Goal: Task Accomplishment & Management: Use online tool/utility

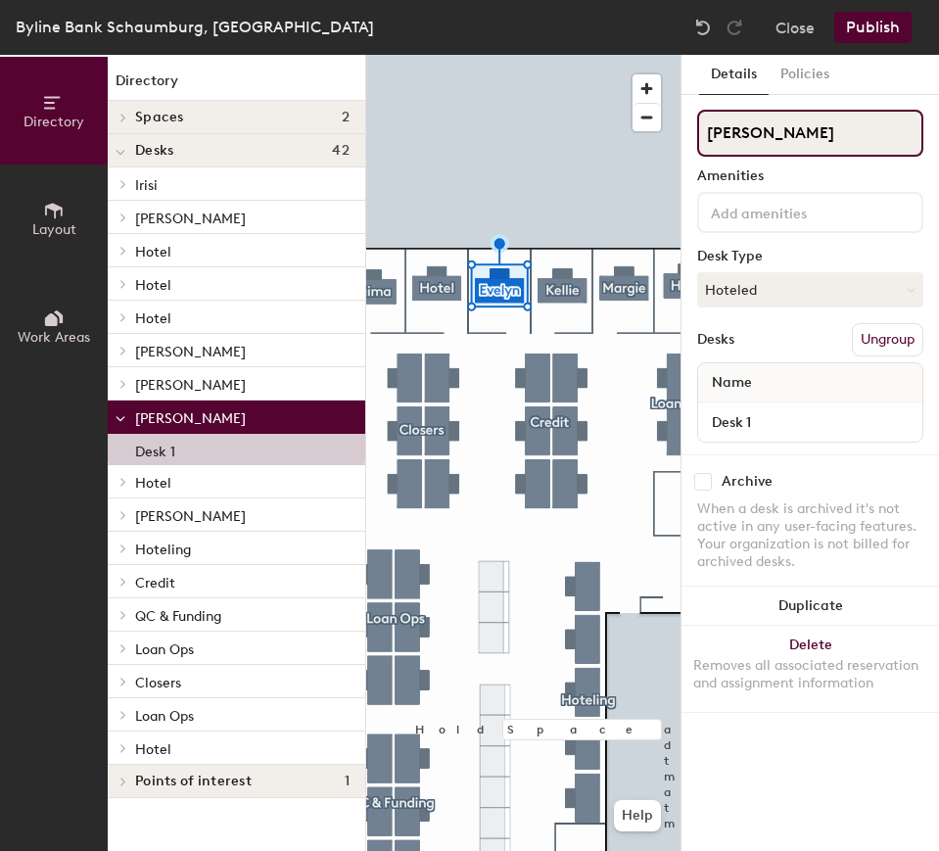
click at [676, 143] on div "Directory Layout Work Areas Directory Spaces 2 Grow Thrive Training Room Desks …" at bounding box center [469, 453] width 939 height 796
type input "Hotel"
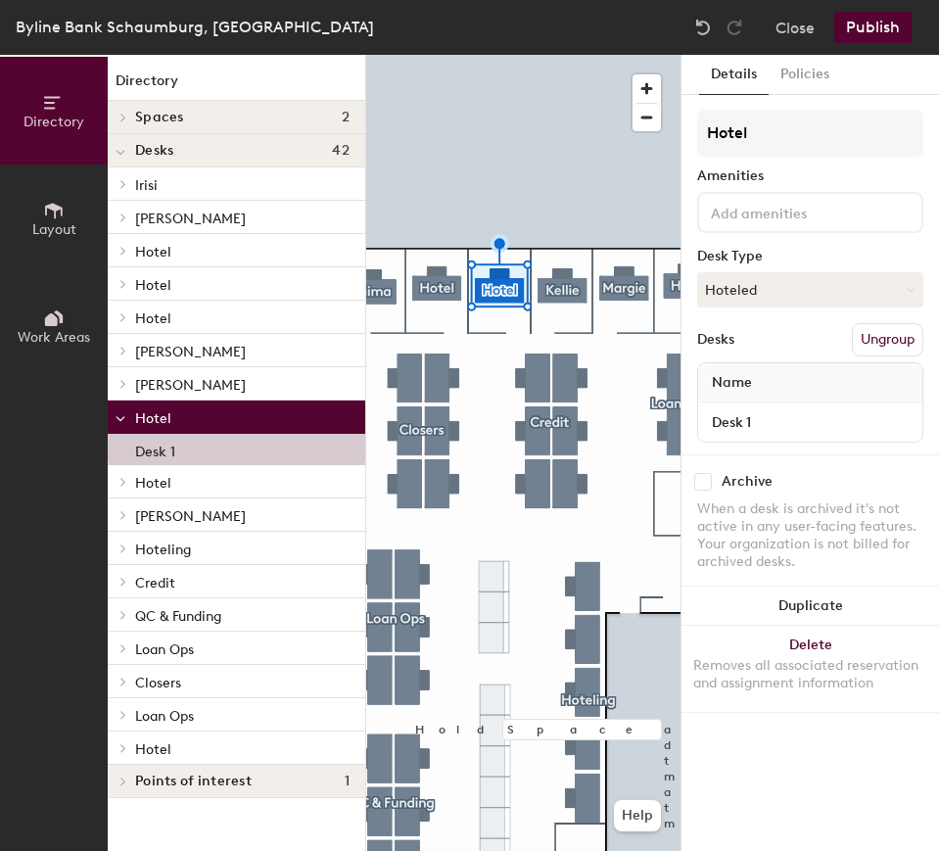
click at [877, 18] on button "Publish" at bounding box center [872, 27] width 77 height 31
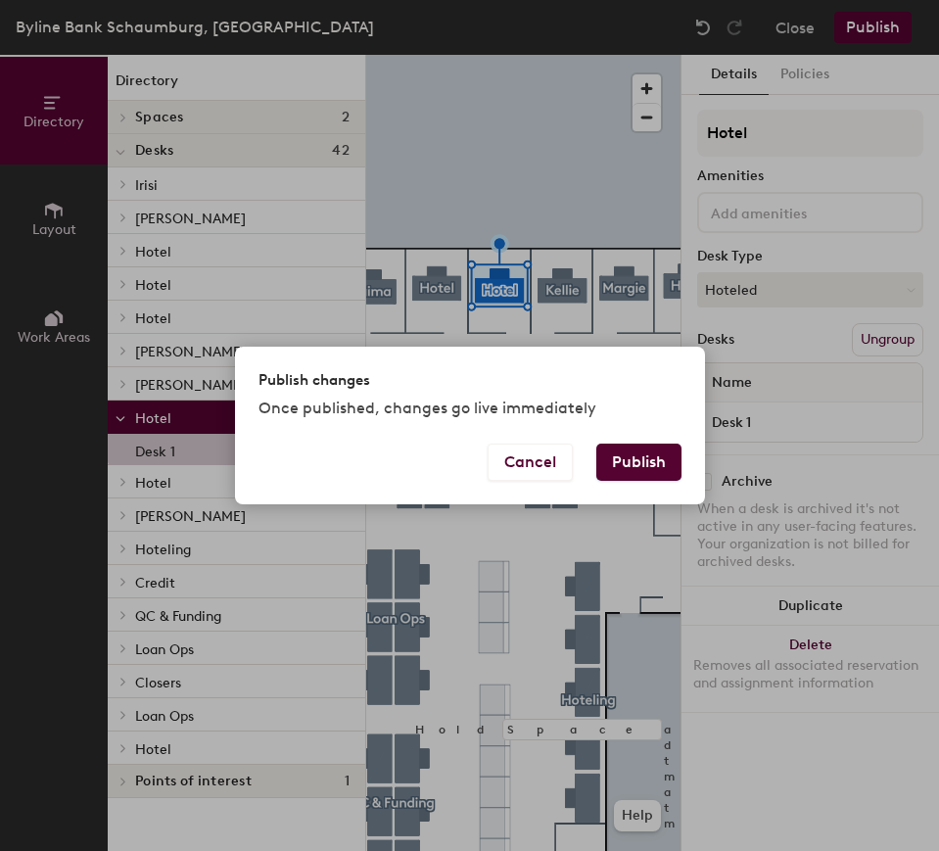
click at [667, 457] on button "Publish" at bounding box center [638, 461] width 85 height 37
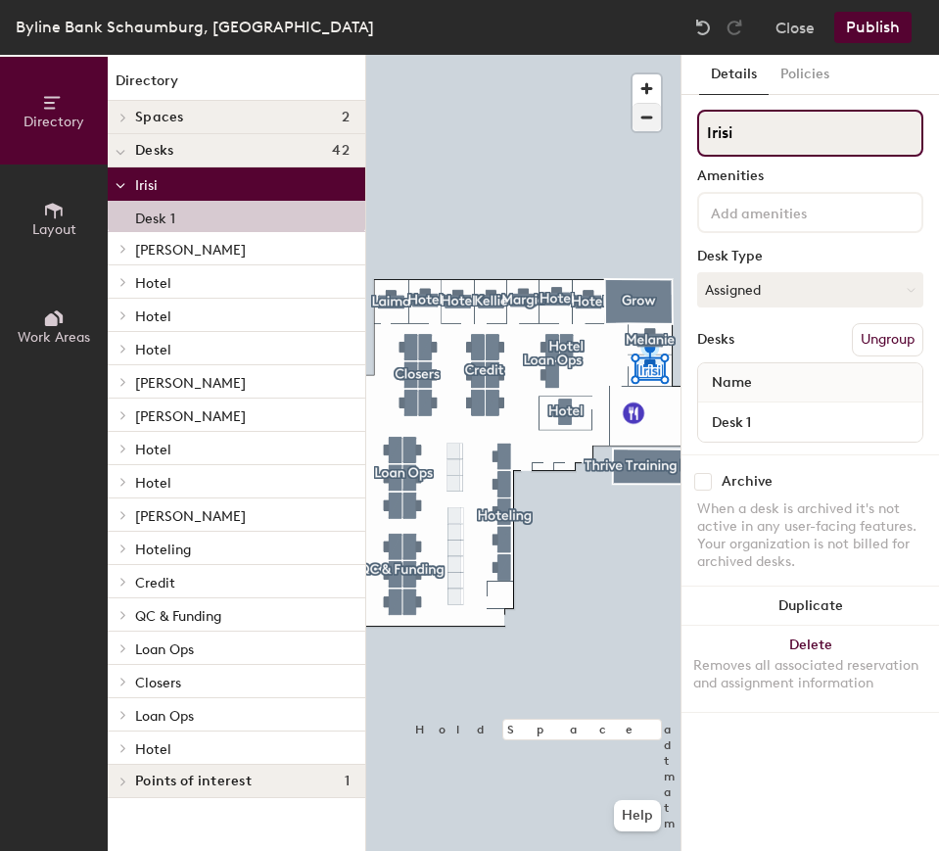
click at [599, 122] on div "Directory Layout Work Areas Directory Spaces 2 Grow Thrive Training Room Desks …" at bounding box center [469, 453] width 939 height 796
type input "Hotel"
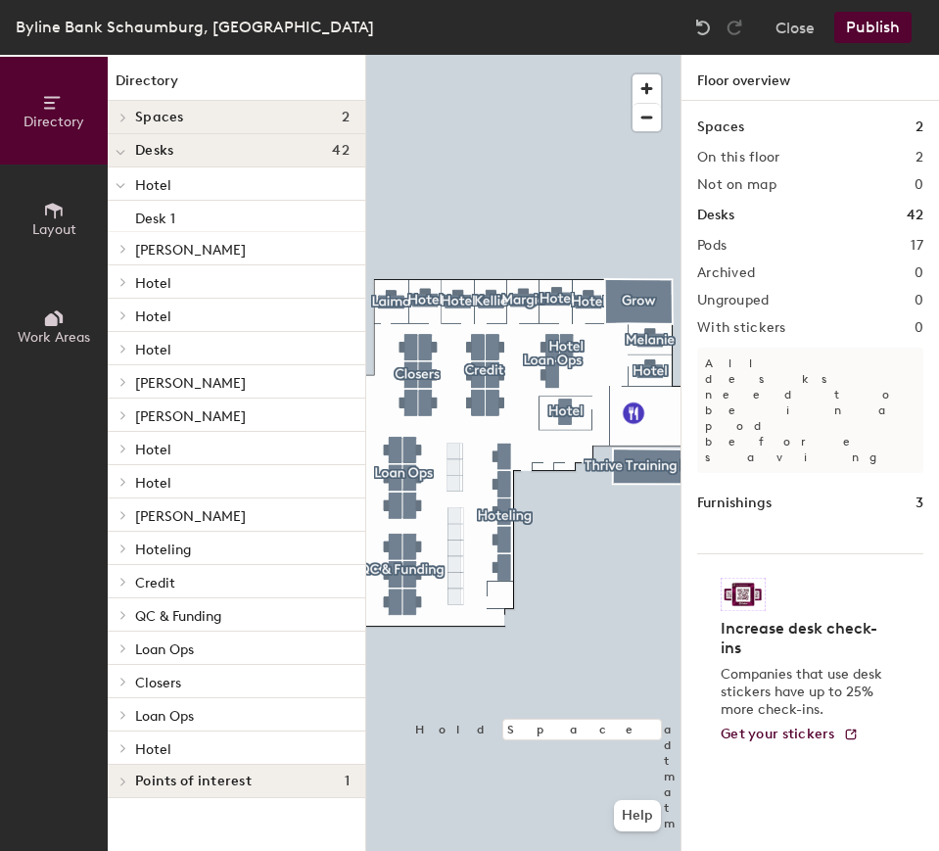
click at [872, 32] on button "Publish" at bounding box center [872, 27] width 77 height 31
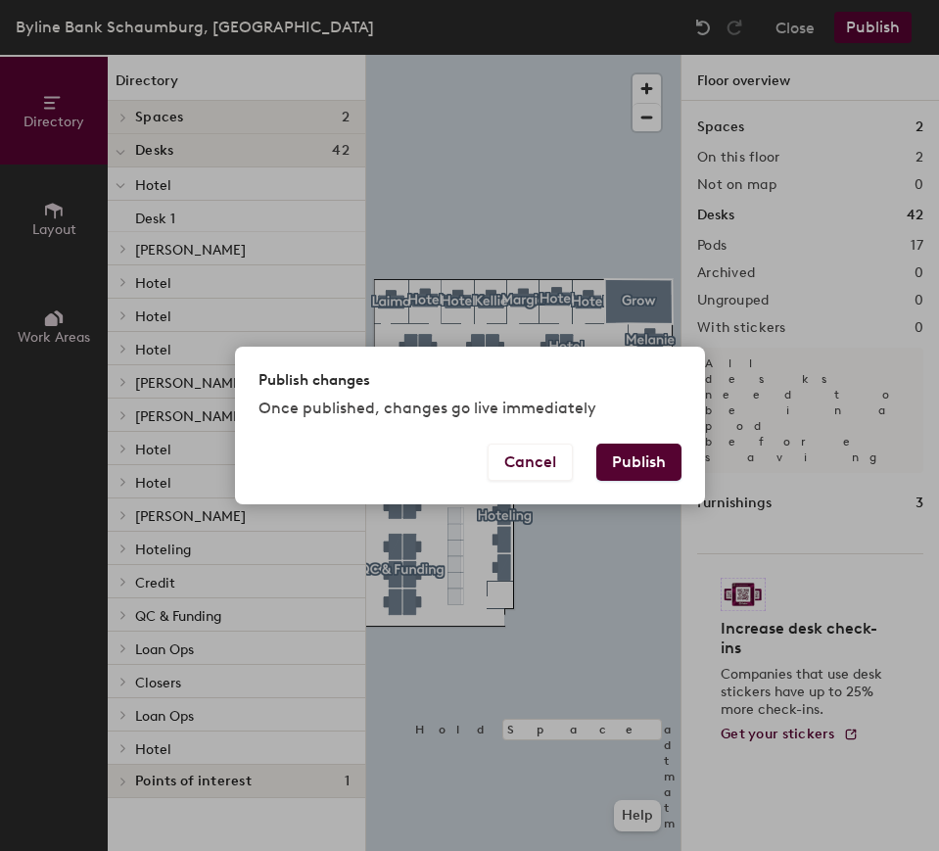
click at [621, 466] on button "Publish" at bounding box center [638, 461] width 85 height 37
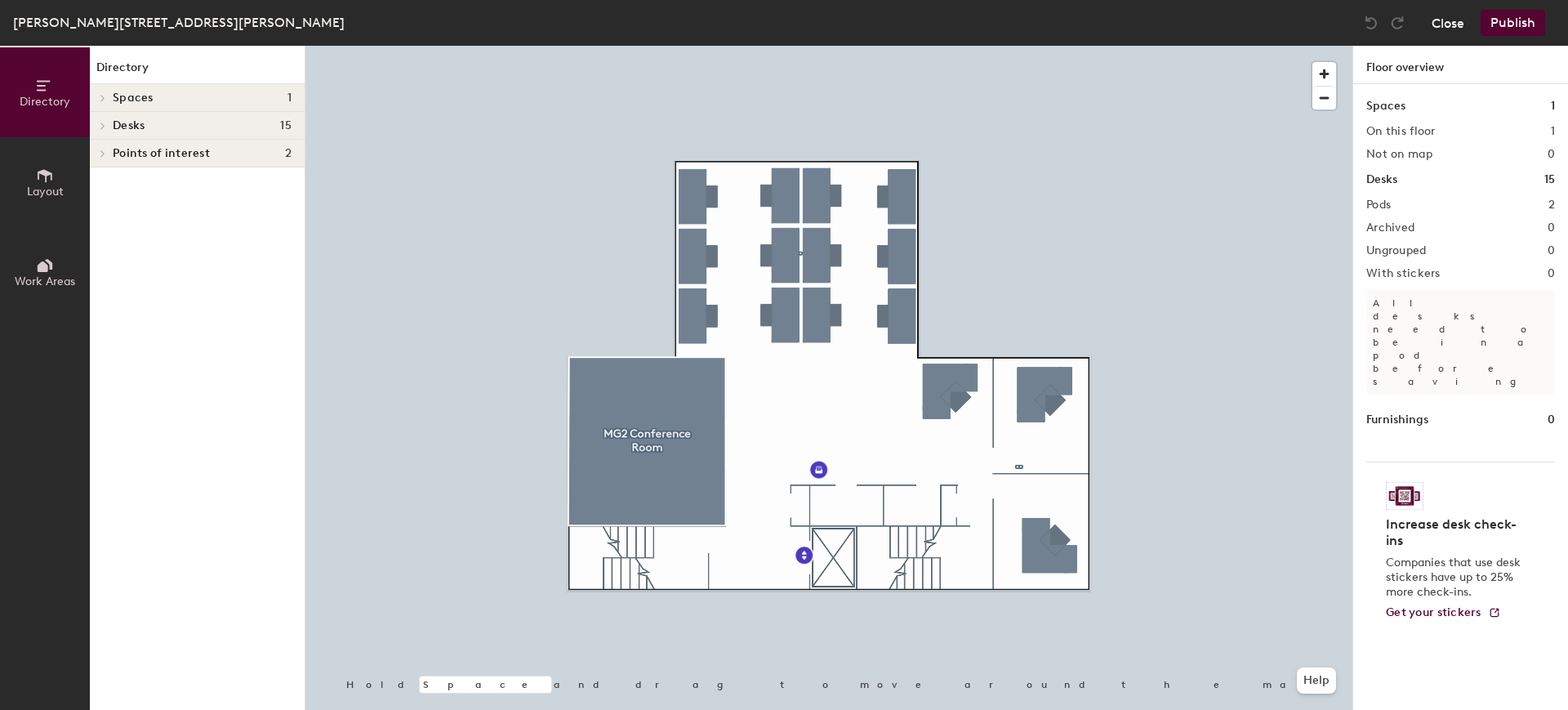
click at [1440, 15] on button "Close" at bounding box center [1447, 23] width 33 height 26
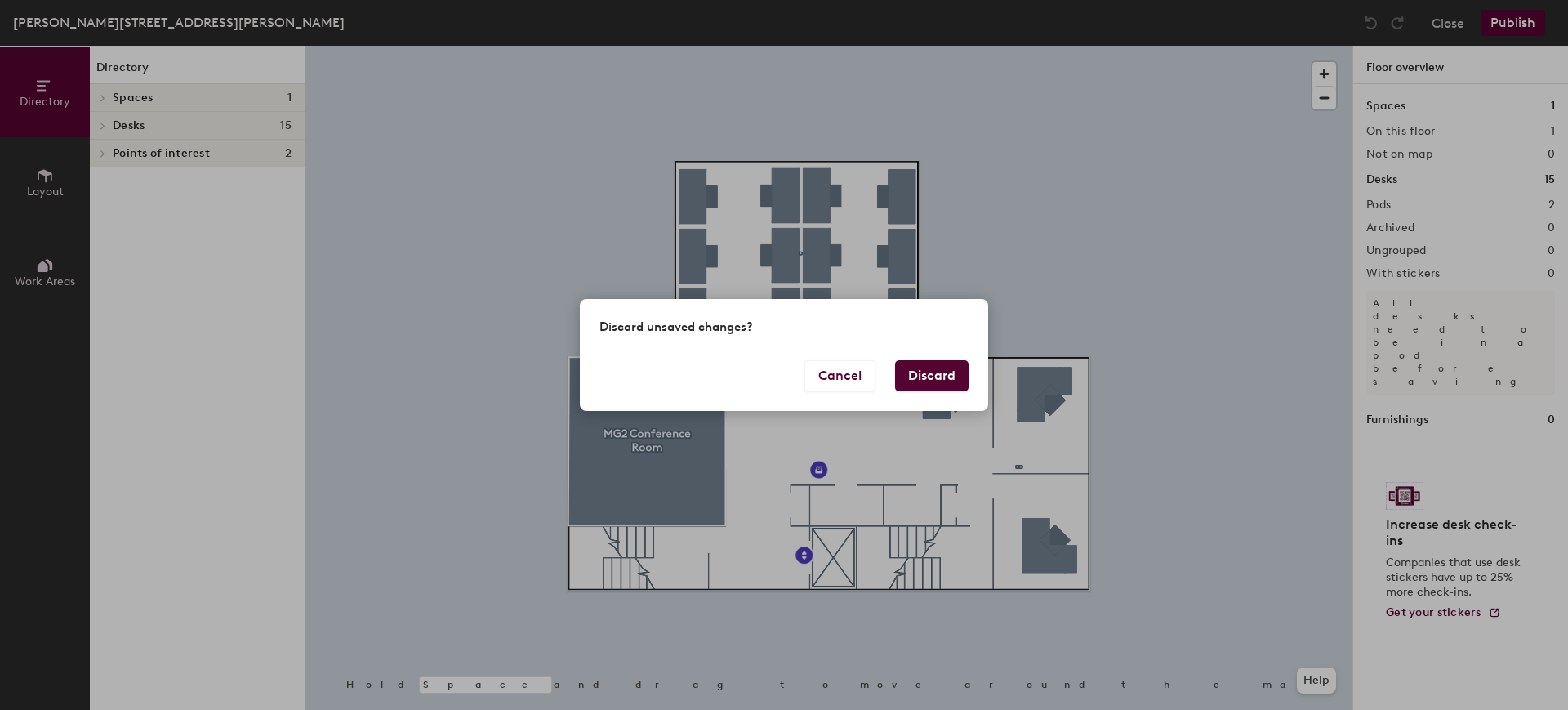
click at [921, 364] on button "Discard" at bounding box center [932, 375] width 73 height 31
